Goal: Information Seeking & Learning: Learn about a topic

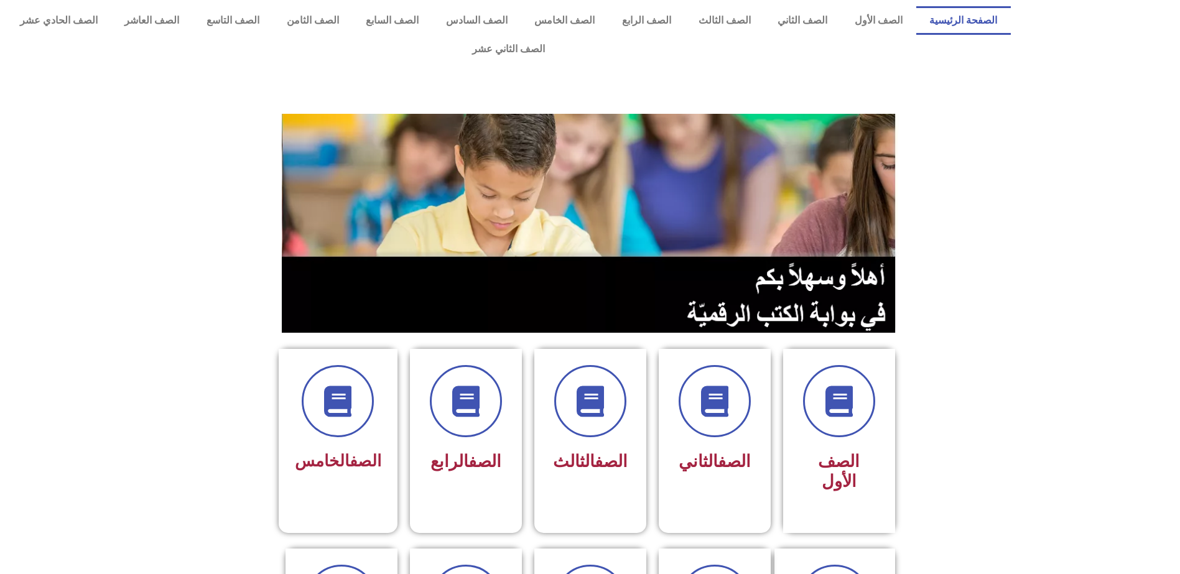
scroll to position [62, 0]
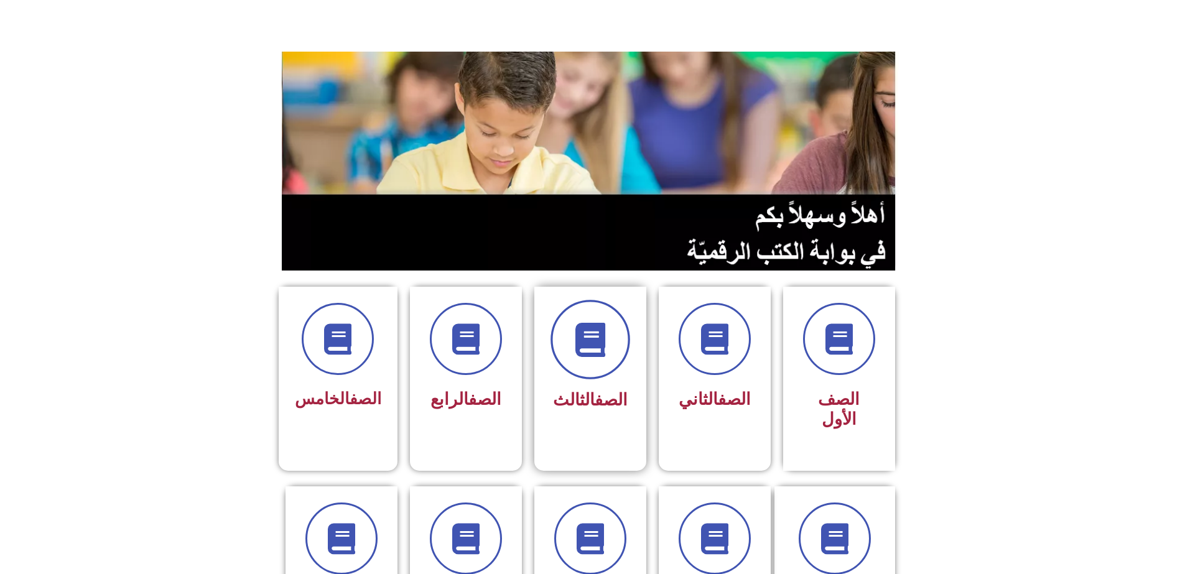
click at [615, 322] on span at bounding box center [591, 340] width 80 height 80
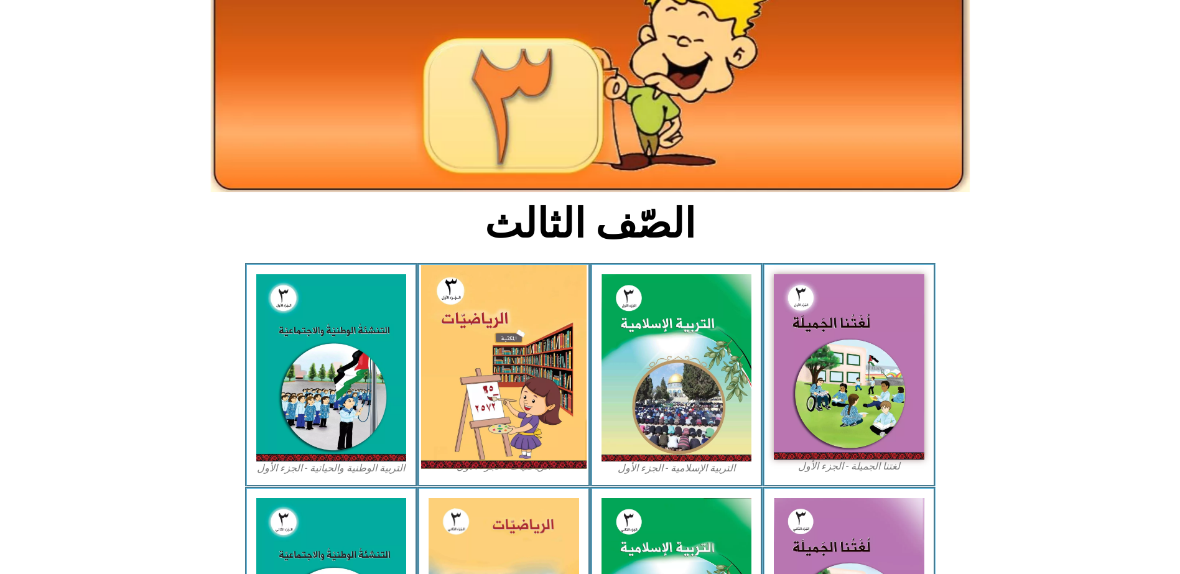
scroll to position [124, 0]
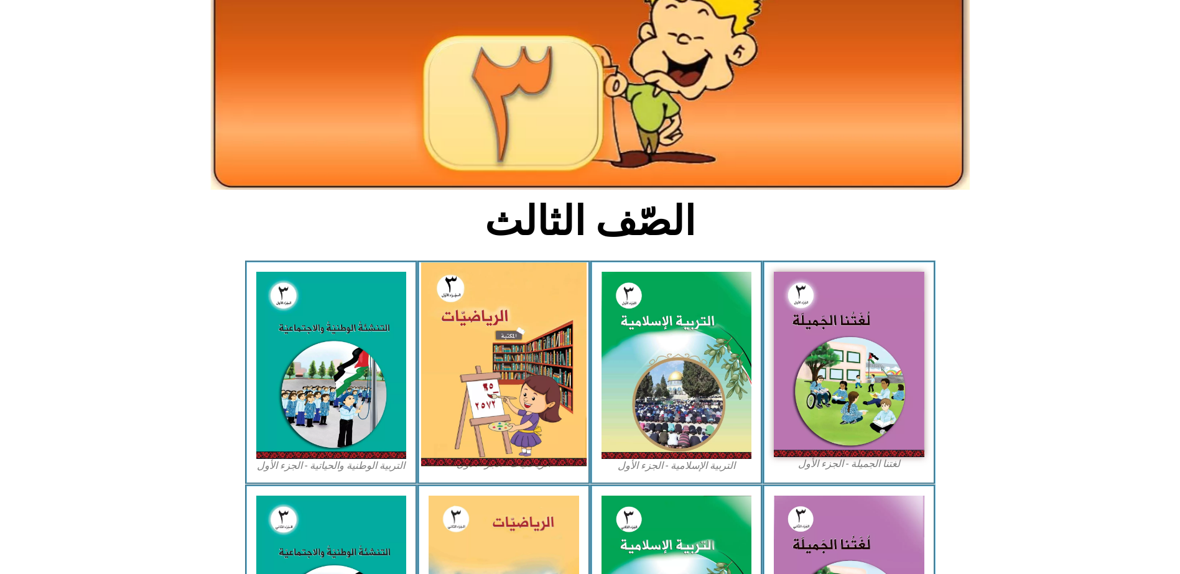
click at [541, 376] on img at bounding box center [503, 365] width 165 height 204
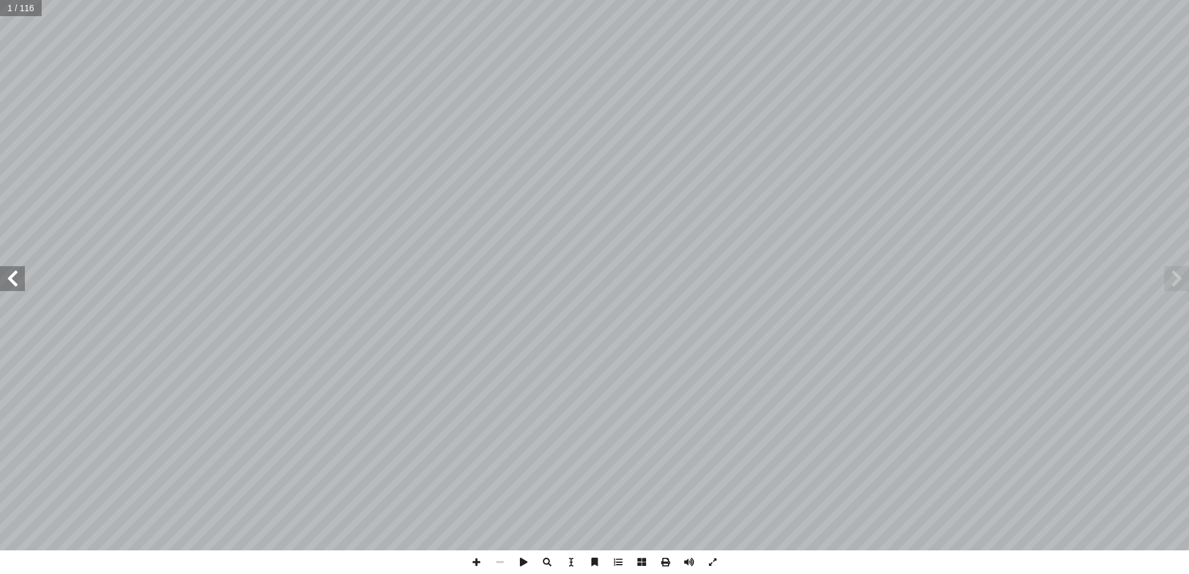
click at [17, 286] on span at bounding box center [12, 278] width 25 height 25
click at [10, 273] on span at bounding box center [12, 278] width 25 height 25
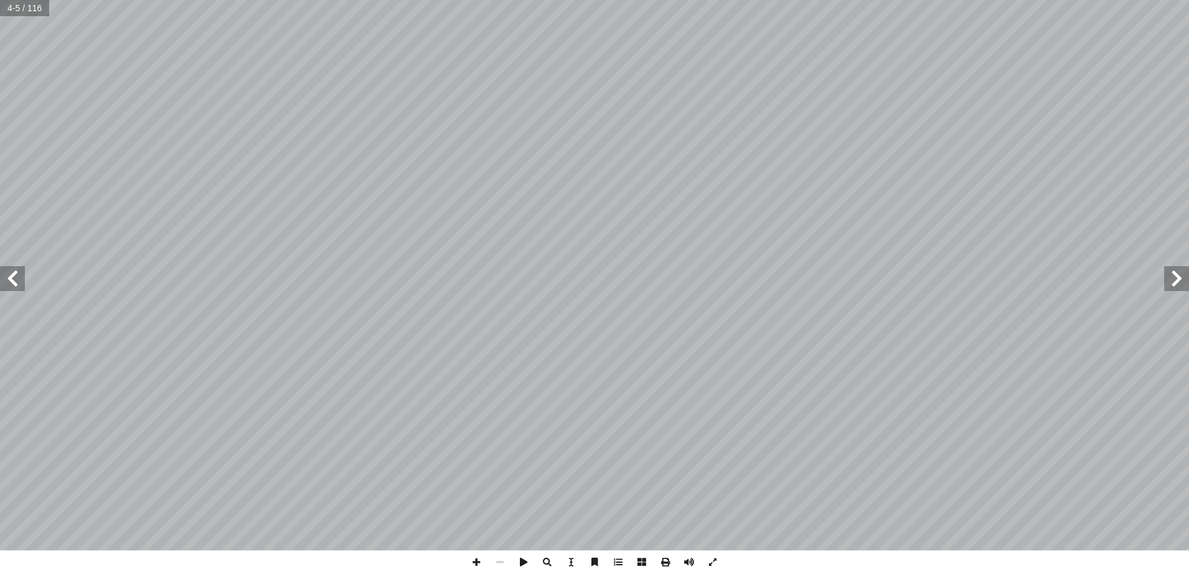
click at [10, 273] on span at bounding box center [12, 278] width 25 height 25
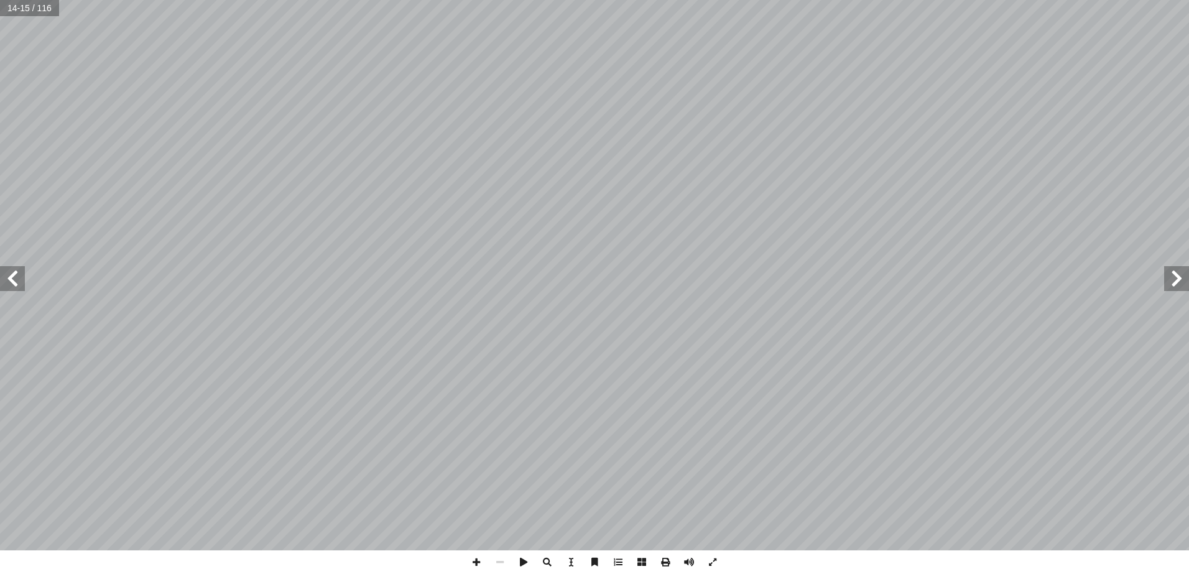
click at [10, 273] on span at bounding box center [12, 278] width 25 height 25
click at [11, 274] on span at bounding box center [12, 278] width 25 height 25
click at [11, 275] on span at bounding box center [12, 278] width 25 height 25
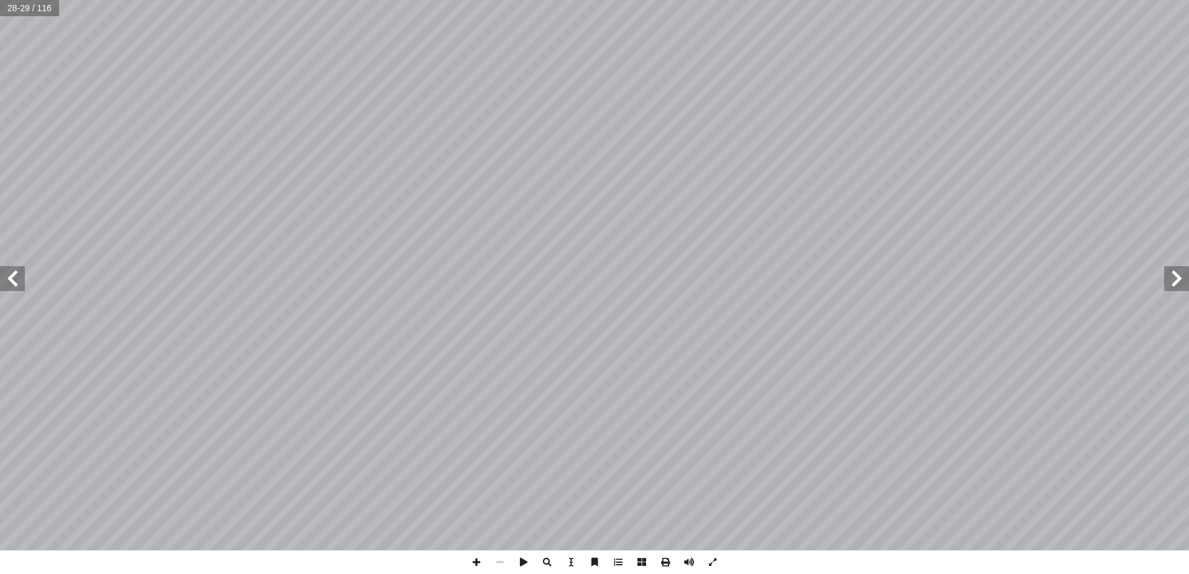
click at [11, 275] on span at bounding box center [12, 278] width 25 height 25
click at [11, 284] on span at bounding box center [12, 278] width 25 height 25
click at [475, 569] on span at bounding box center [477, 563] width 24 height 24
click at [162, 560] on div "٢ 8 أ ا ب ع: ْ م َ الج َ ج ِ ت � ن ُ د ِ ج أ ا َ و ً � ّ ي ِ مود َ ع ُ ب ُ كت أ…" at bounding box center [594, 287] width 1189 height 574
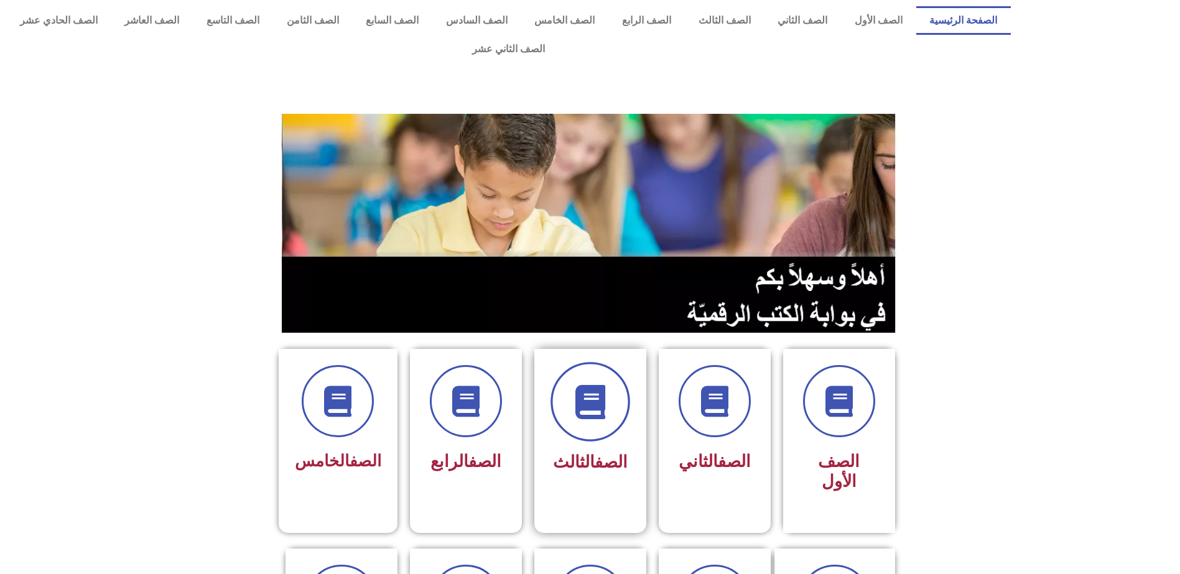
click at [611, 398] on span at bounding box center [591, 402] width 80 height 80
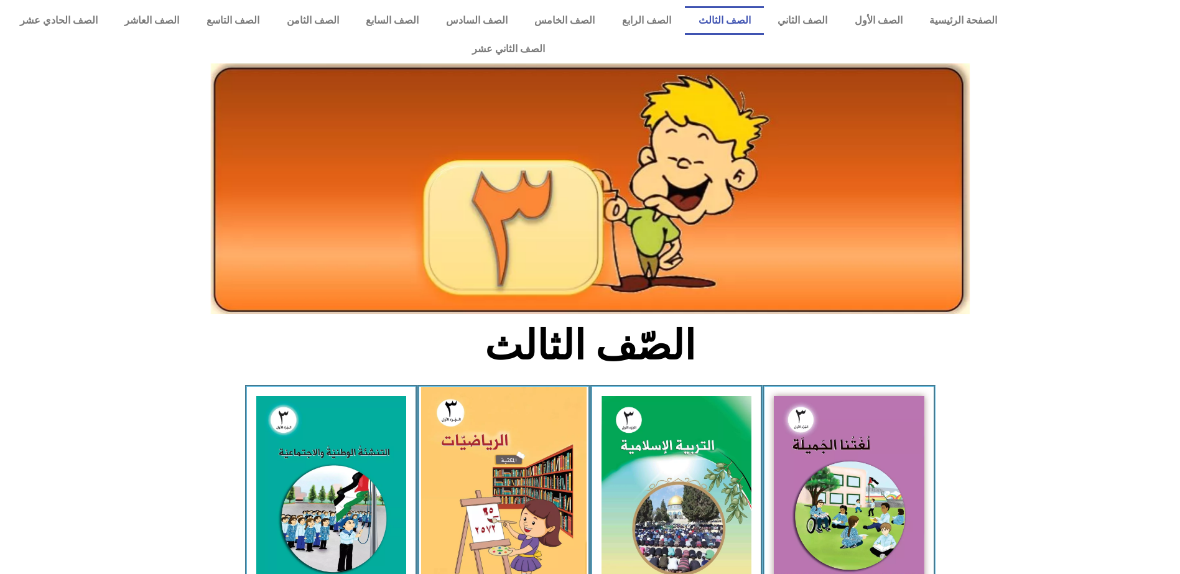
click at [518, 479] on img at bounding box center [503, 489] width 165 height 204
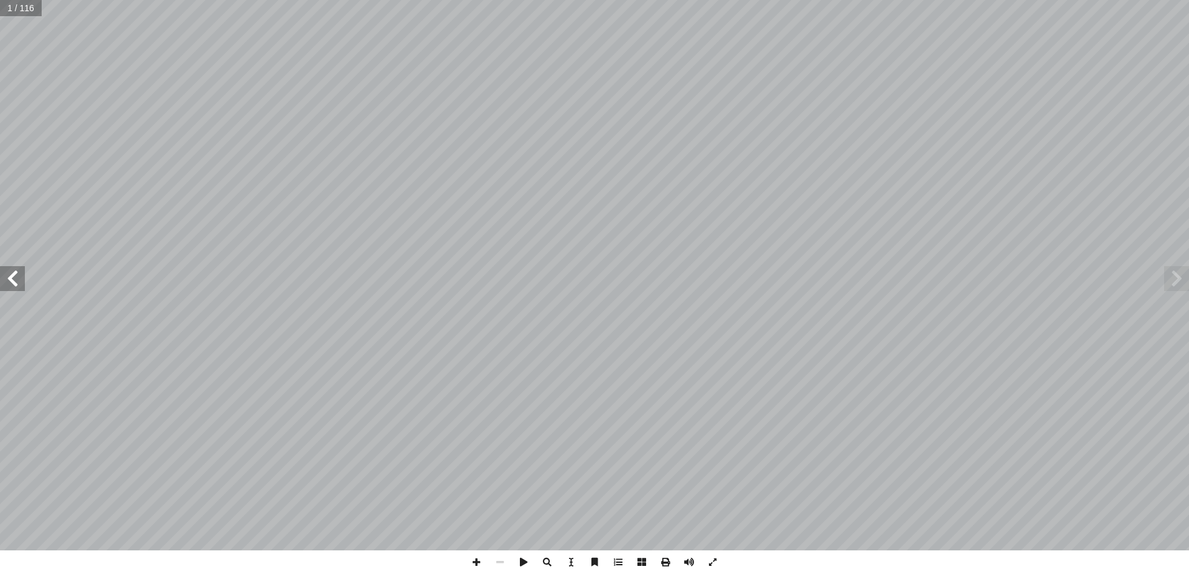
click at [7, 280] on span at bounding box center [12, 278] width 25 height 25
click at [8, 279] on span at bounding box center [12, 278] width 25 height 25
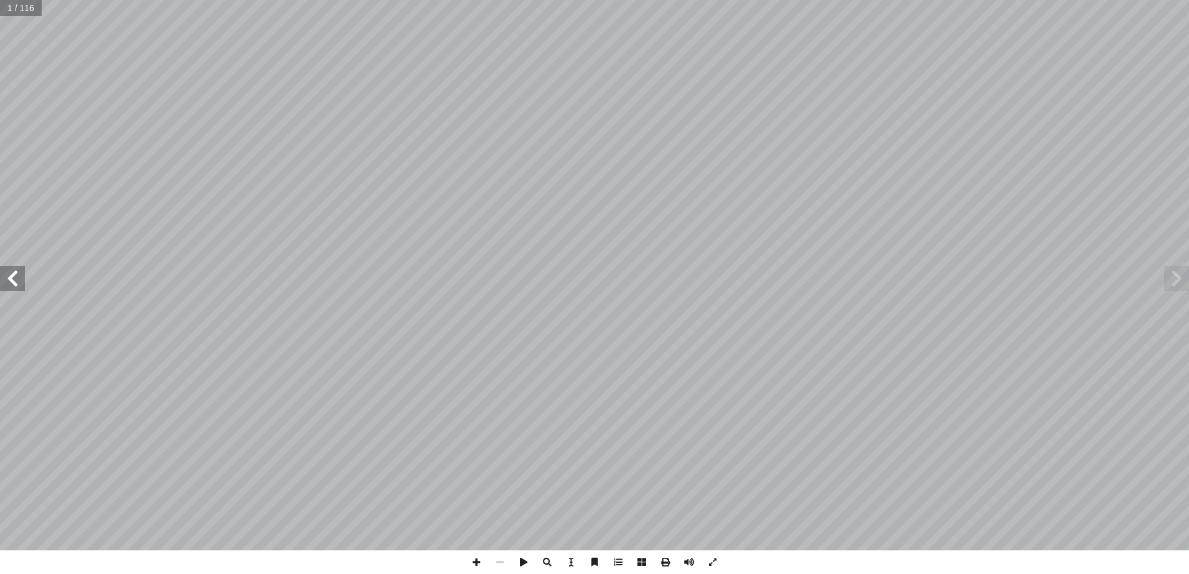
click at [8, 279] on span at bounding box center [12, 278] width 25 height 25
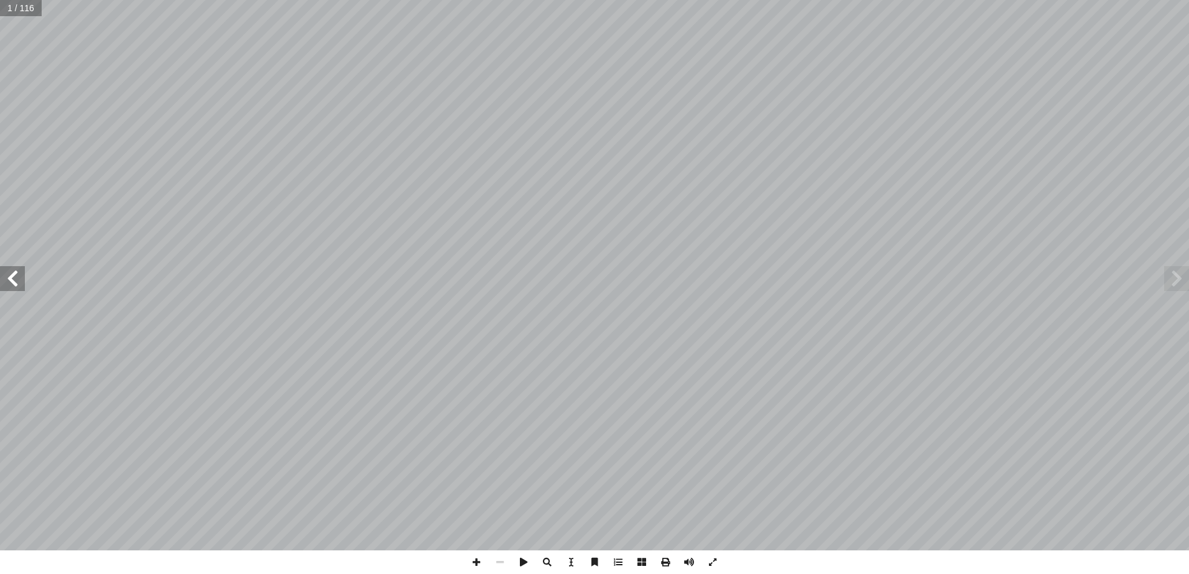
click at [8, 279] on span at bounding box center [12, 278] width 25 height 25
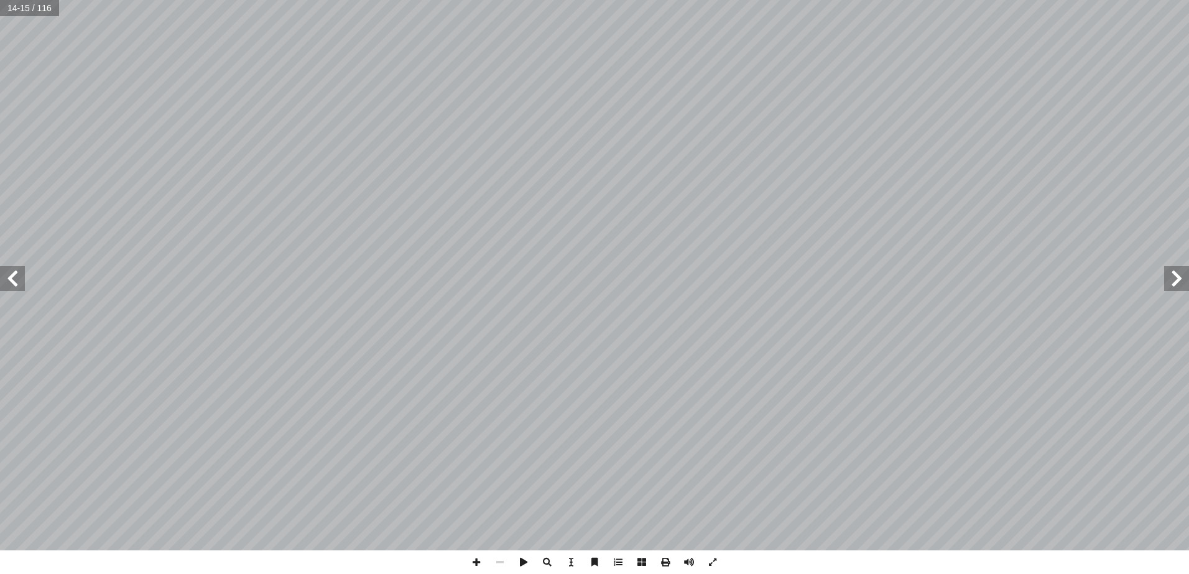
click at [8, 279] on span at bounding box center [12, 278] width 25 height 25
click at [9, 279] on span at bounding box center [12, 278] width 25 height 25
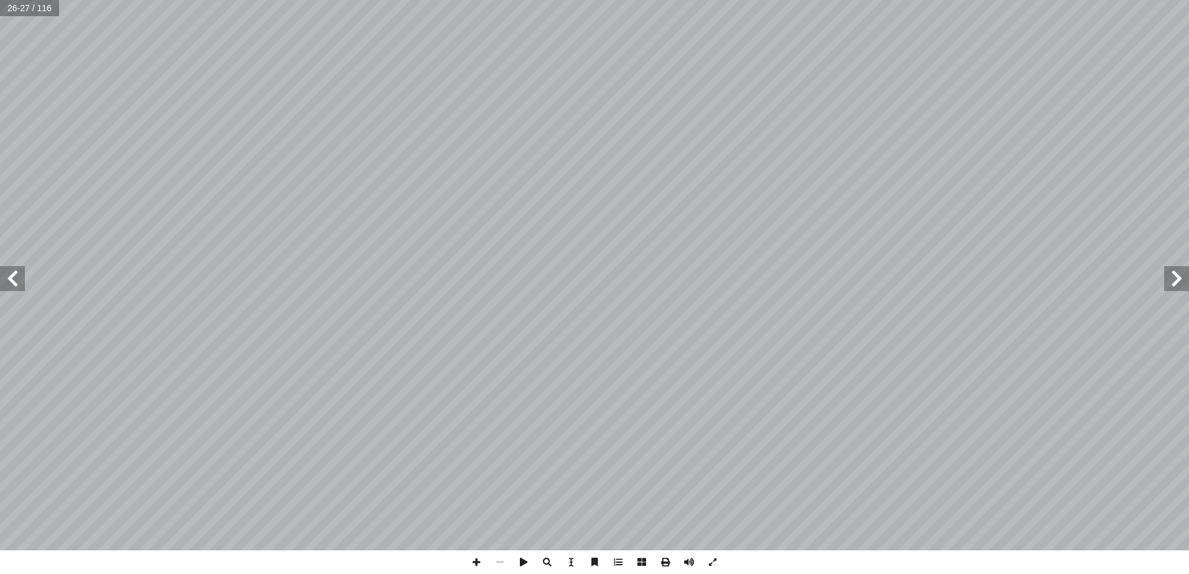
click at [9, 279] on span at bounding box center [12, 278] width 25 height 25
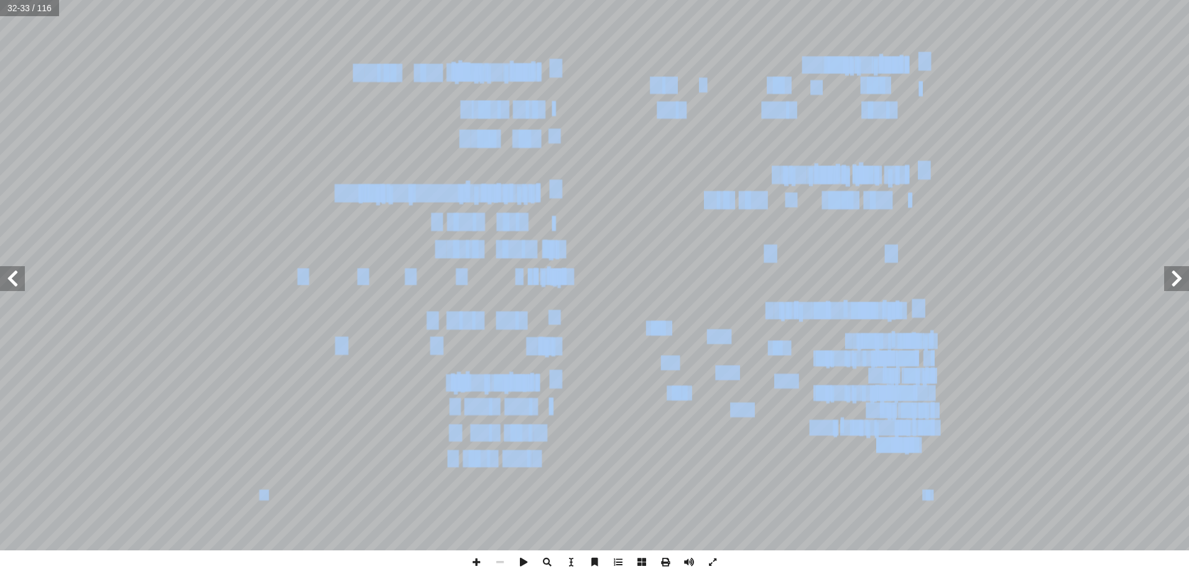
click at [1, 289] on span at bounding box center [12, 278] width 25 height 25
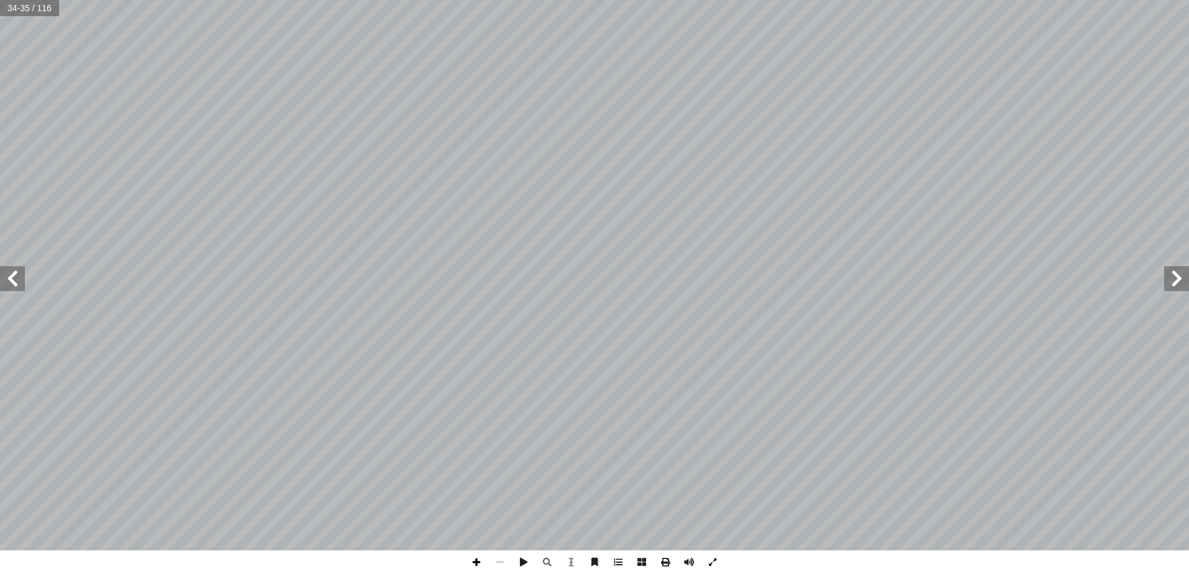
click at [474, 563] on span at bounding box center [477, 563] width 24 height 24
